Goal: Transaction & Acquisition: Purchase product/service

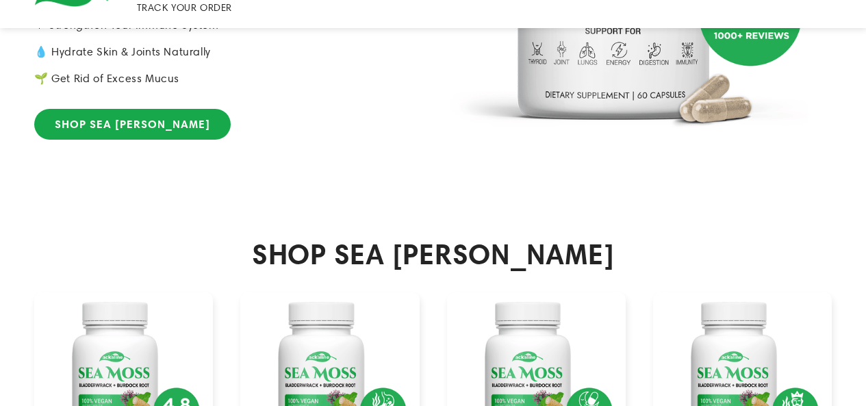
scroll to position [616, 0]
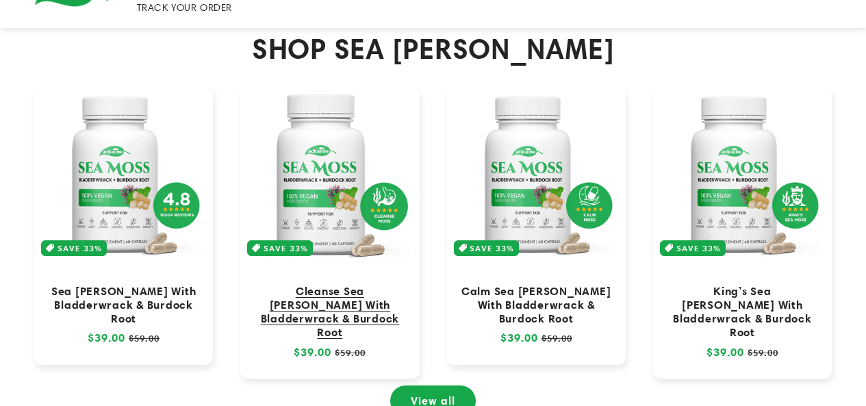
click at [344, 284] on link "Cleanse Sea [PERSON_NAME] With Bladderwrack & Burdock Root" at bounding box center [329, 311] width 151 height 55
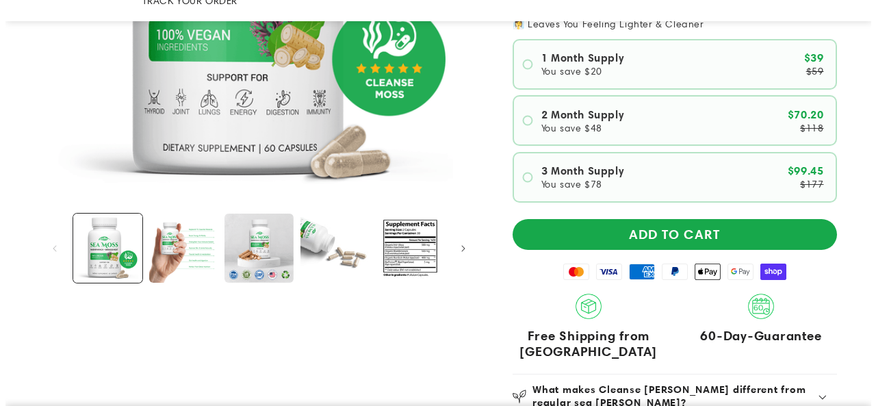
scroll to position [479, 0]
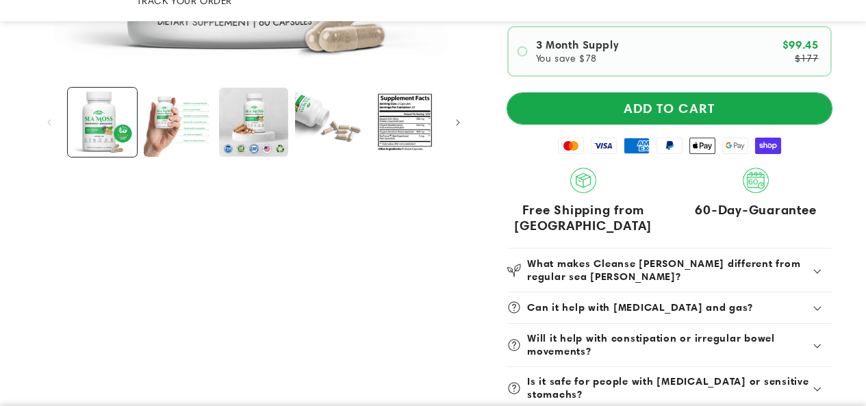
click at [608, 93] on button "ADD TO CART" at bounding box center [669, 108] width 324 height 31
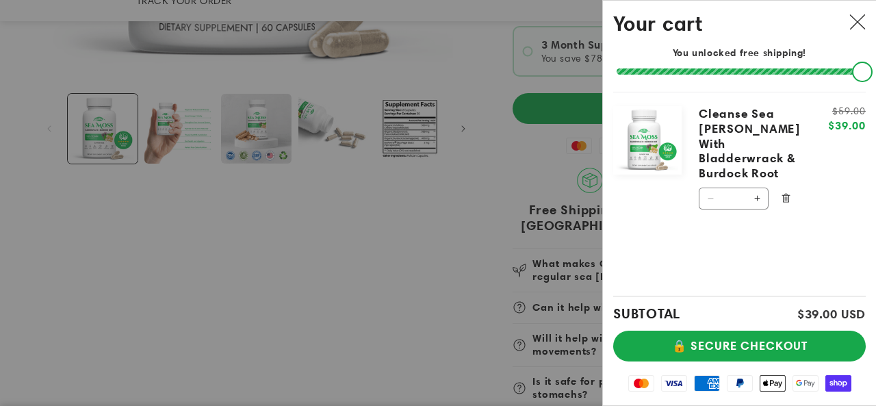
click at [756, 188] on button "Increase quantity for Cleanse Sea [PERSON_NAME] With Bladderwrack &amp; Burdock…" at bounding box center [757, 199] width 22 height 22
click at [756, 188] on button "Increase quantity for Cleanse Sea Moss With Bladderwrack &amp; Burdock Root" at bounding box center [757, 199] width 22 height 22
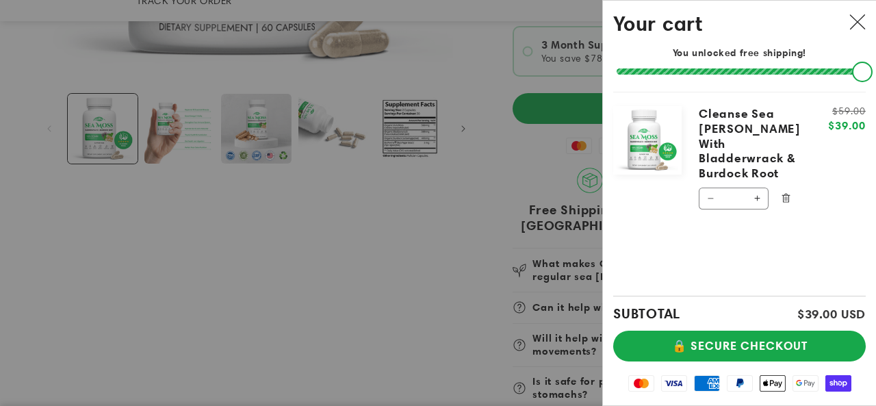
type input "*"
click at [756, 181] on form "Product image Product Total Quantity Cleanse Sea Moss With Bladderwrack & Burdo…" at bounding box center [739, 159] width 253 height 134
click at [760, 235] on button "Increase quantity for Cleanse Sea Moss With Bladderwrack &amp; Burdock Root" at bounding box center [757, 246] width 22 height 22
type input "*"
click at [716, 331] on button "🔒 SECURE CHECKOUT" at bounding box center [739, 346] width 253 height 31
